Goal: Information Seeking & Learning: Learn about a topic

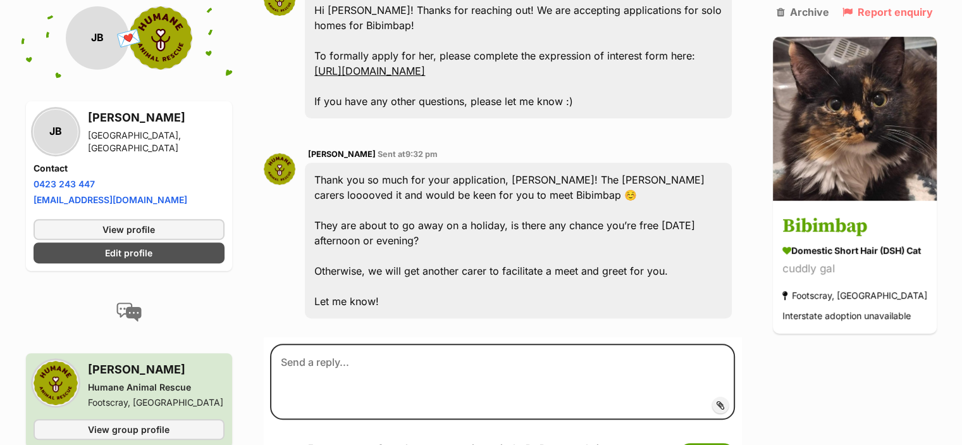
scroll to position [506, 0]
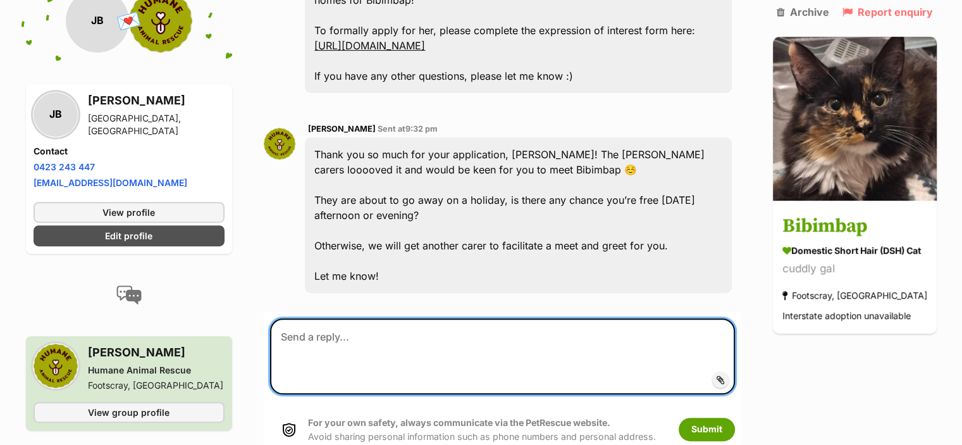
click at [336, 352] on textarea at bounding box center [502, 356] width 464 height 76
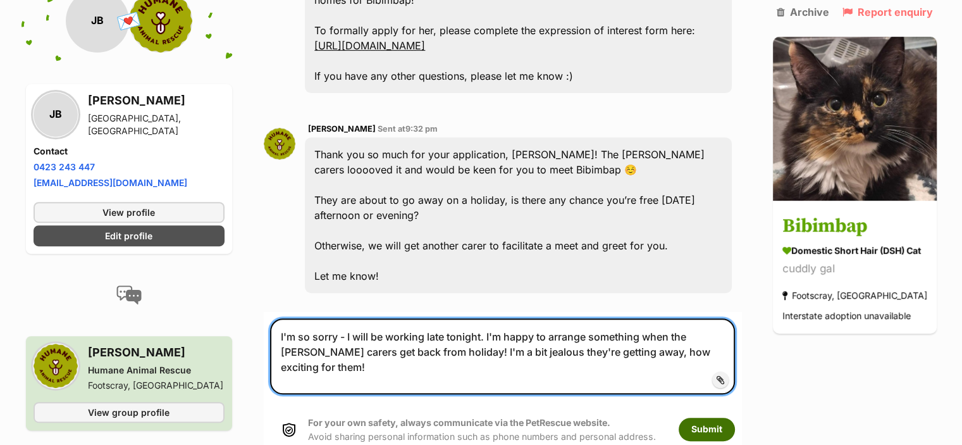
type textarea "I'm so sorry - I will be working late tonight. I'm happy to arrange something w…"
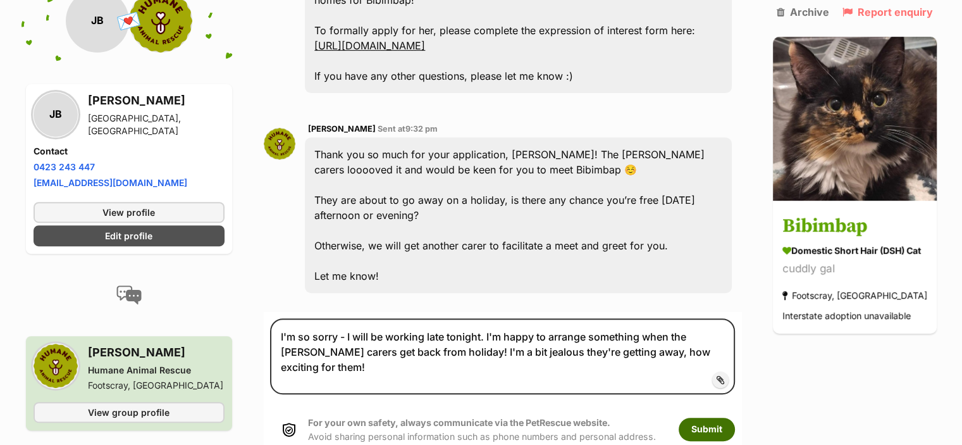
click at [707, 437] on button "Submit" at bounding box center [707, 429] width 56 height 23
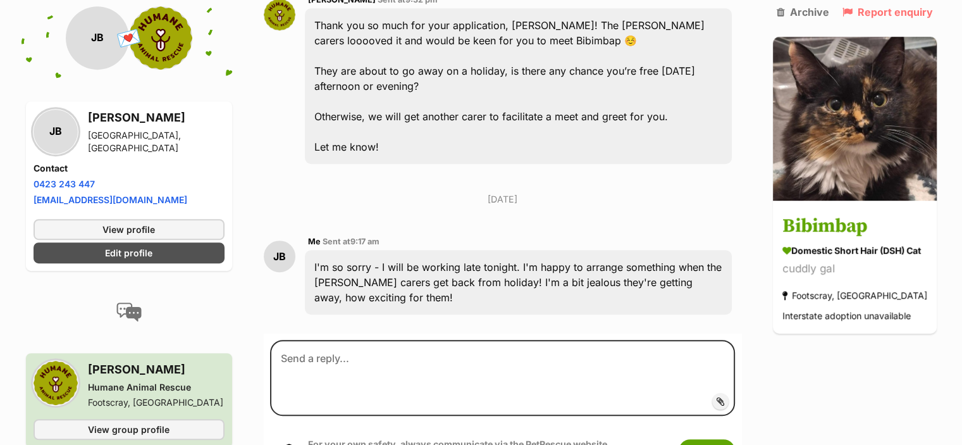
scroll to position [701, 0]
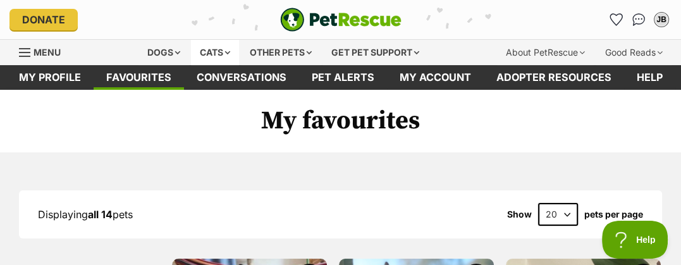
click at [230, 53] on div "Cats" at bounding box center [215, 52] width 48 height 25
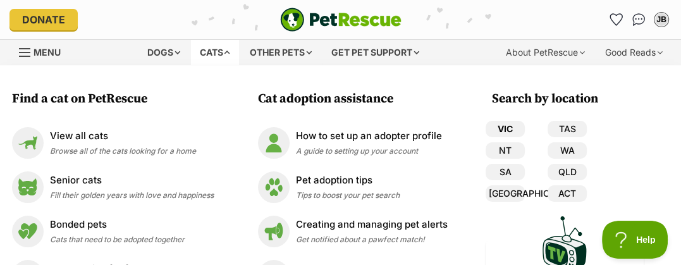
click at [511, 127] on link "VIC" at bounding box center [505, 129] width 39 height 16
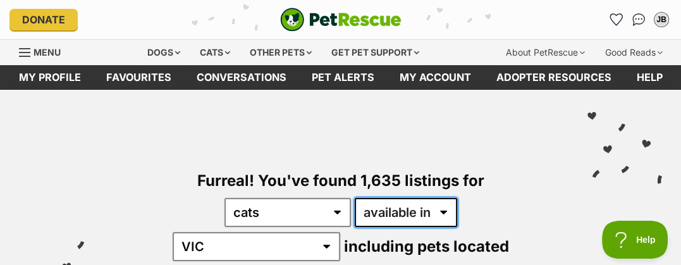
click at [392, 209] on select "available in located in" at bounding box center [406, 212] width 102 height 29
select select "disabled"
click at [355, 198] on select "available in located in" at bounding box center [406, 212] width 102 height 29
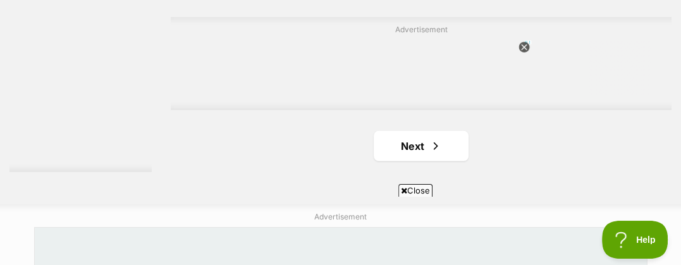
scroll to position [2819, 0]
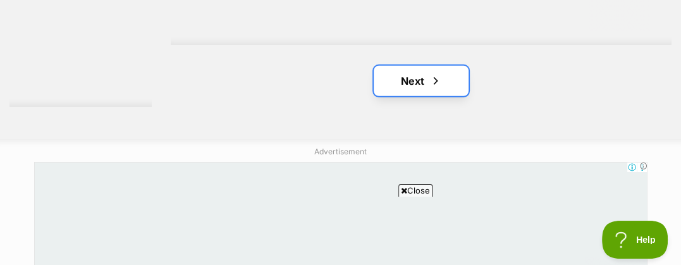
click at [405, 85] on link "Next" at bounding box center [421, 81] width 95 height 30
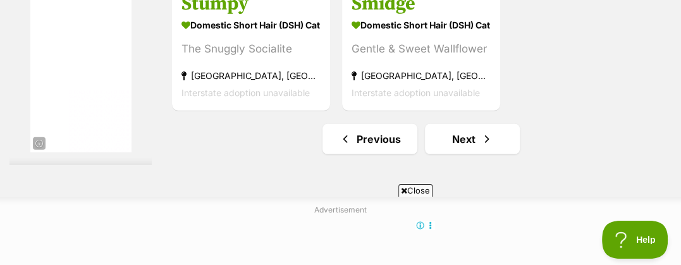
scroll to position [2842, 0]
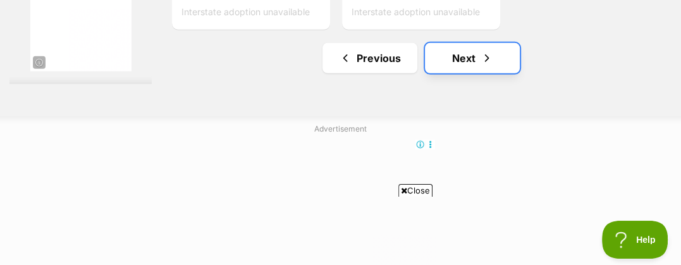
click at [469, 61] on link "Next" at bounding box center [472, 58] width 95 height 30
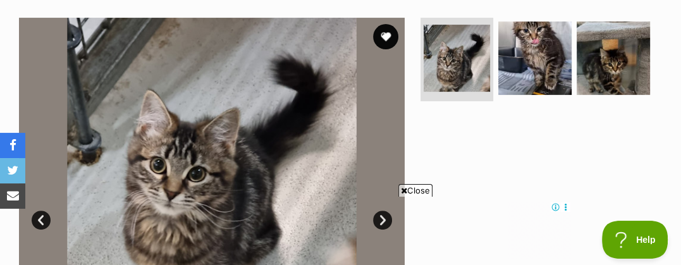
scroll to position [252, 0]
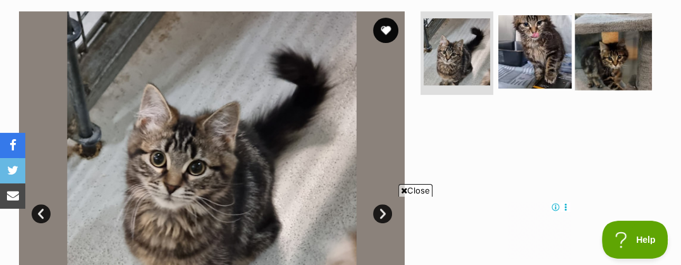
click at [625, 65] on img at bounding box center [613, 51] width 77 height 77
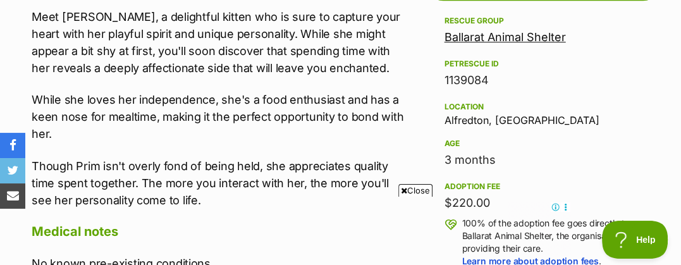
scroll to position [707, 0]
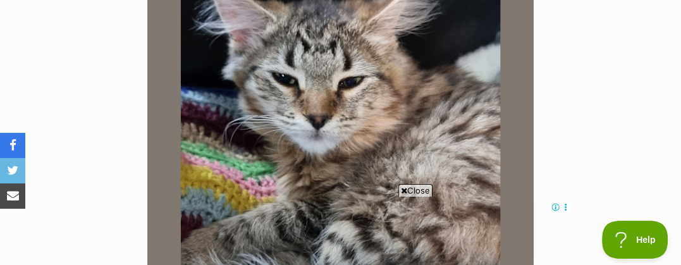
scroll to position [302, 0]
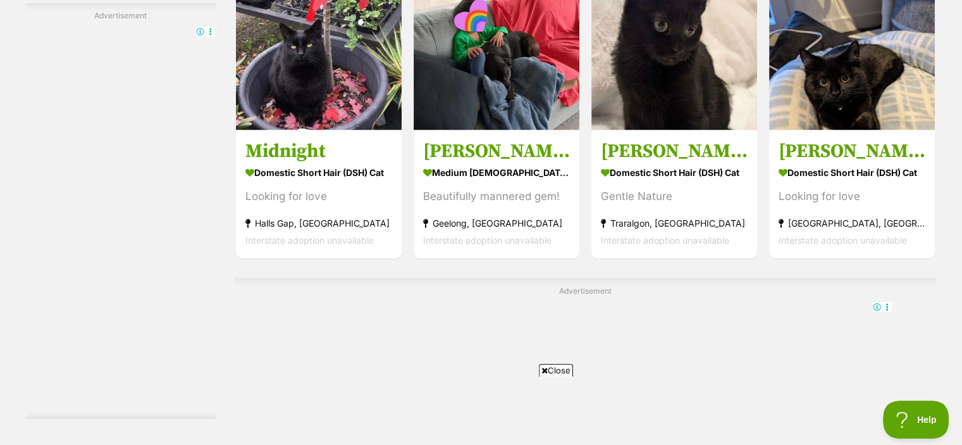
scroll to position [2379, 0]
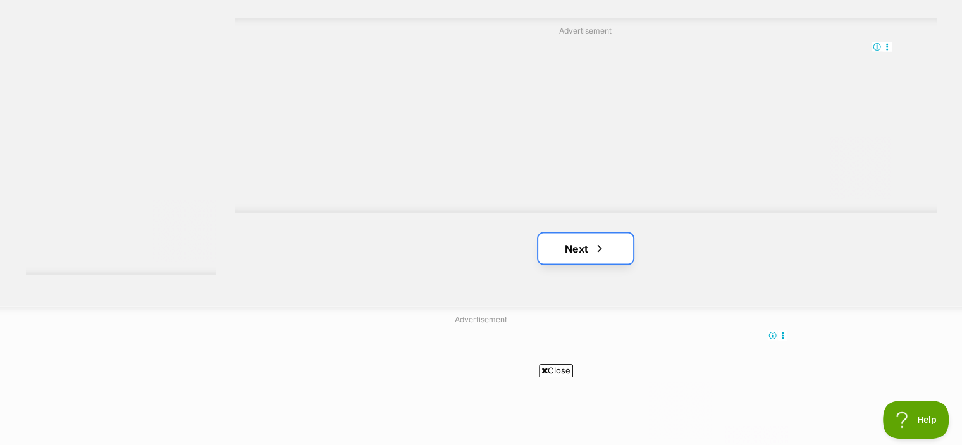
click at [618, 233] on link "Next" at bounding box center [585, 248] width 95 height 30
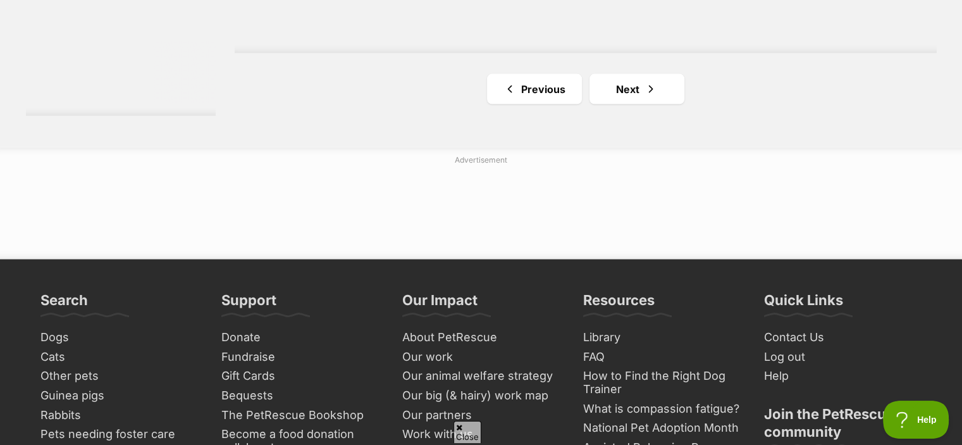
scroll to position [2529, 0]
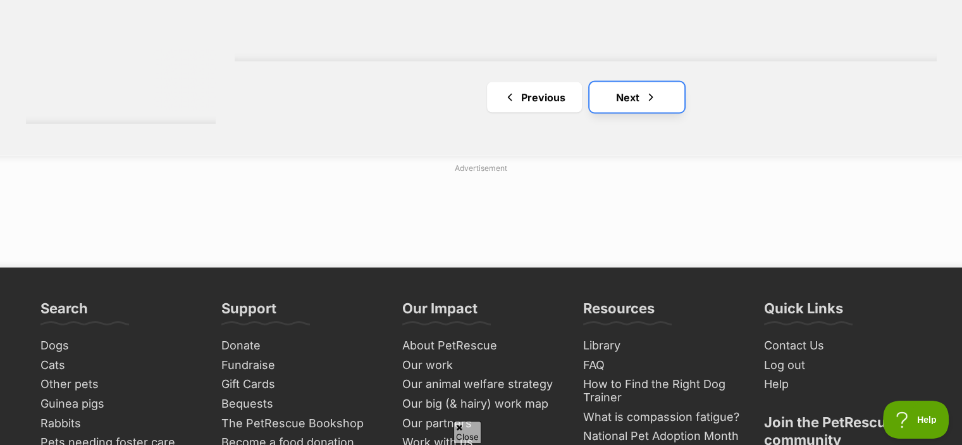
click at [645, 90] on span "Next page" at bounding box center [651, 97] width 13 height 15
